Goal: Use online tool/utility: Use online tool/utility

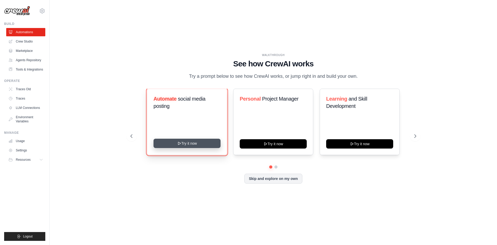
click at [207, 144] on button "Try it now" at bounding box center [186, 142] width 67 height 9
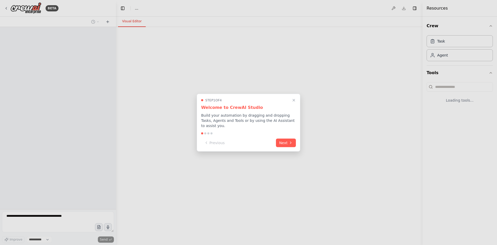
select select "****"
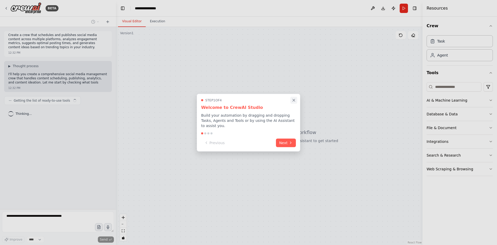
click at [292, 102] on icon "Close walkthrough" at bounding box center [293, 100] width 5 height 5
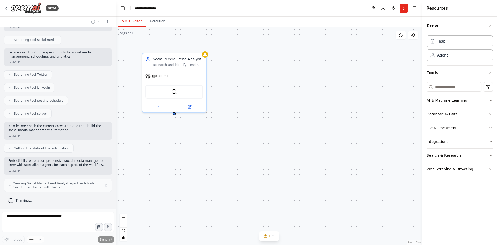
scroll to position [103, 0]
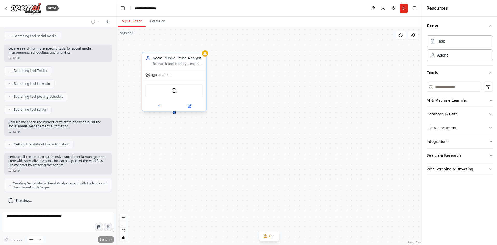
click at [174, 63] on div "Research and identify trending topics, hashtags, and content themes in {industr…" at bounding box center [178, 64] width 50 height 4
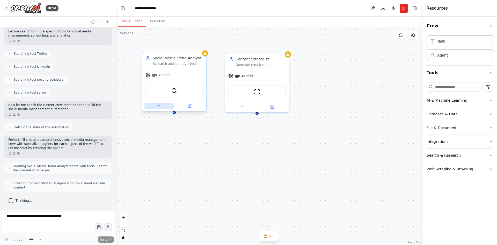
click at [160, 105] on icon at bounding box center [159, 106] width 4 height 4
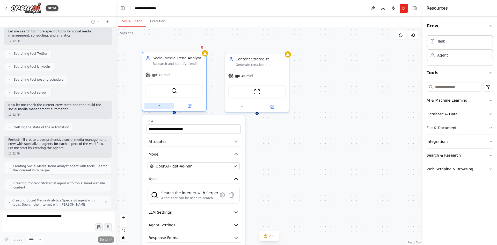
scroll to position [137, 0]
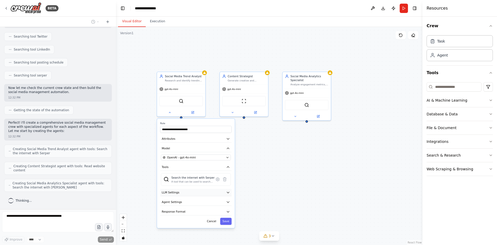
click at [220, 195] on button "LLM Settings" at bounding box center [195, 192] width 71 height 7
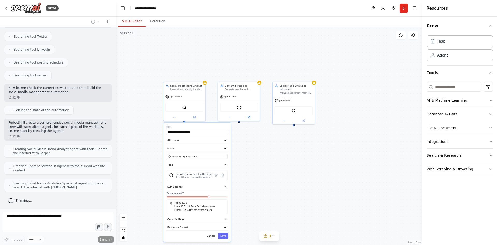
scroll to position [154, 0]
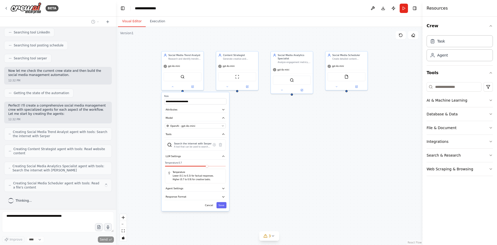
drag, startPoint x: 277, startPoint y: 198, endPoint x: 276, endPoint y: 161, distance: 36.3
click at [276, 161] on div "**********" at bounding box center [269, 136] width 306 height 218
click at [187, 155] on button "LLM Settings" at bounding box center [196, 154] width 62 height 6
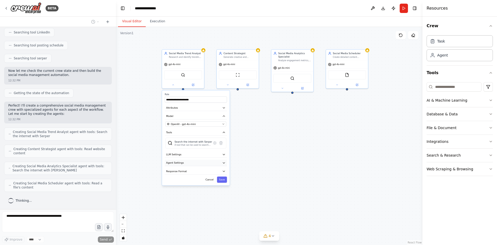
click at [187, 160] on button "Agent Settings" at bounding box center [196, 162] width 62 height 6
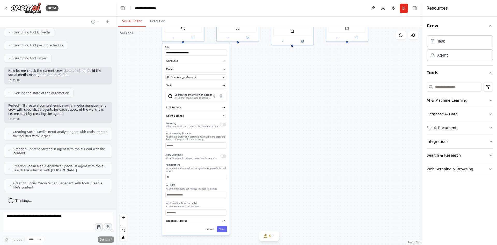
drag, startPoint x: 256, startPoint y: 196, endPoint x: 256, endPoint y: 149, distance: 47.6
click at [256, 149] on div "**********" at bounding box center [269, 136] width 306 height 218
click at [174, 115] on span "Agent Settings" at bounding box center [175, 114] width 18 height 3
click at [177, 122] on span "Response Format" at bounding box center [176, 123] width 21 height 3
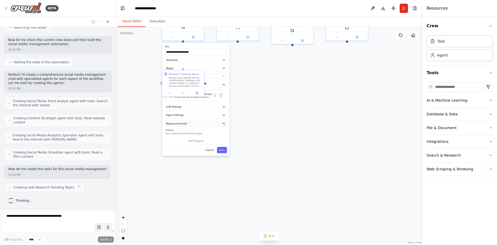
scroll to position [189, 0]
click at [177, 122] on span "Response Format" at bounding box center [176, 123] width 21 height 3
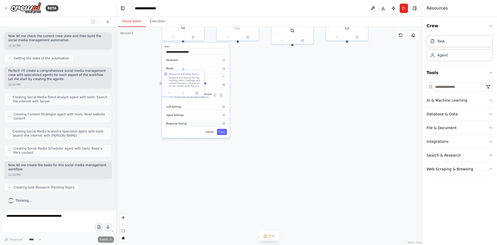
click at [180, 125] on span "Response Format" at bounding box center [176, 123] width 21 height 3
click at [190, 124] on button "Response Format" at bounding box center [196, 123] width 62 height 6
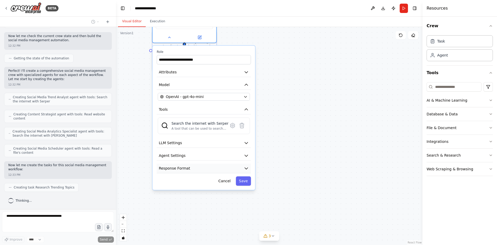
drag, startPoint x: 251, startPoint y: 131, endPoint x: 237, endPoint y: 190, distance: 60.8
click at [237, 189] on div "**********" at bounding box center [203, 118] width 102 height 144
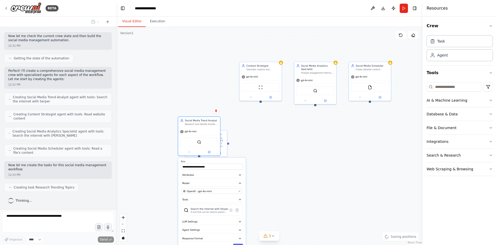
drag, startPoint x: 267, startPoint y: 145, endPoint x: 271, endPoint y: 200, distance: 55.3
click at [271, 200] on div ".deletable-edge-delete-btn { width: 20px; height: 20px; border: 0px solid #ffff…" at bounding box center [269, 136] width 306 height 218
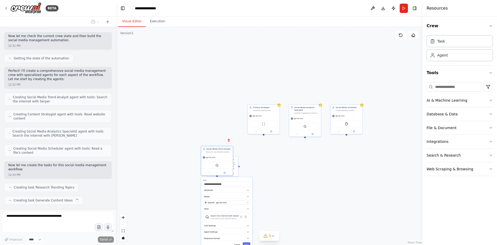
scroll to position [202, 0]
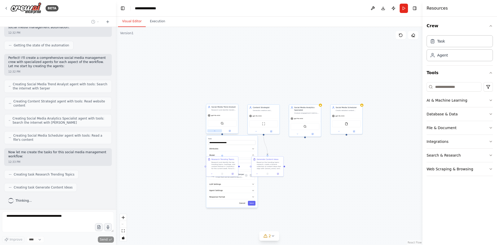
click at [210, 131] on button at bounding box center [214, 130] width 15 height 3
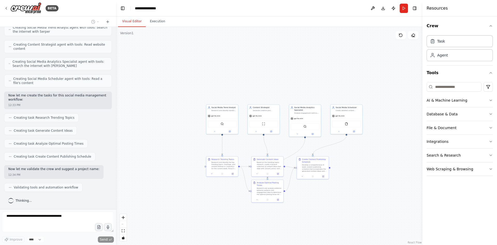
scroll to position [272, 0]
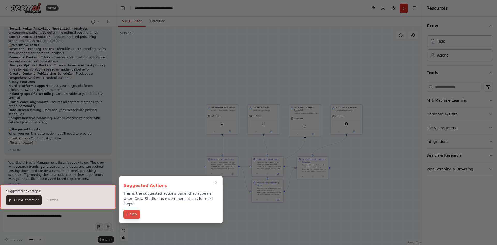
click at [138, 210] on button "Finish" at bounding box center [131, 214] width 17 height 9
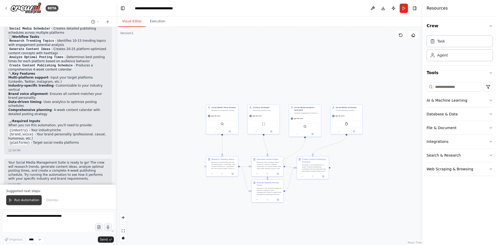
click at [29, 201] on span "Run Automation" at bounding box center [26, 200] width 25 height 4
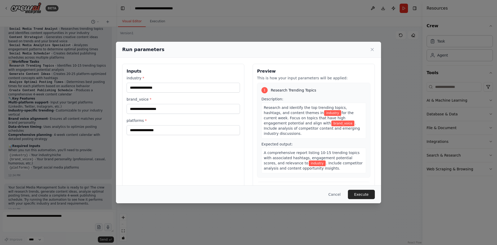
click at [272, 17] on div "Run parameters Inputs industry * brand_voice * platforms * Preview This is how …" at bounding box center [248, 122] width 497 height 245
